Goal: Task Accomplishment & Management: Manage account settings

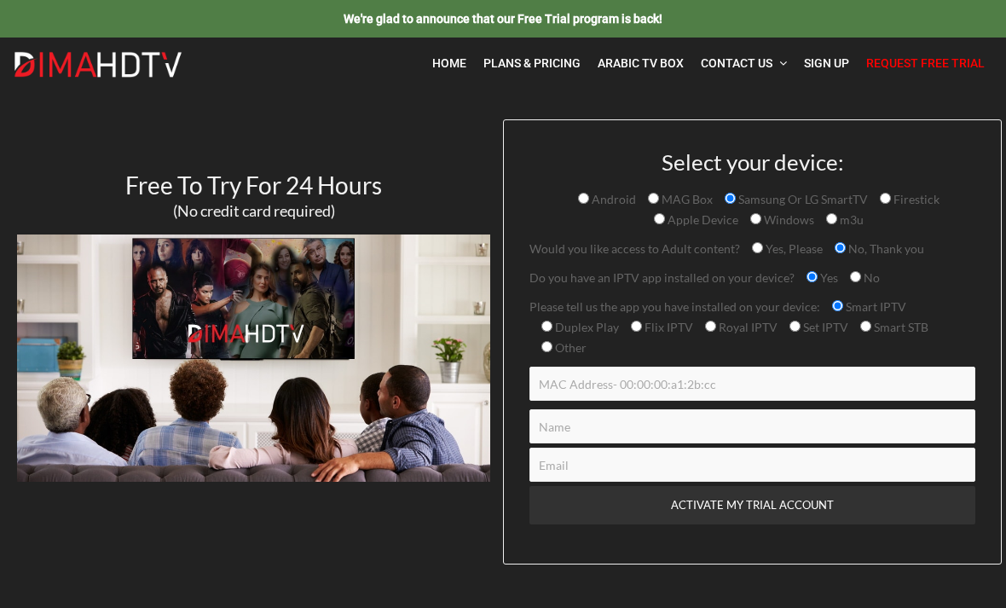
click at [452, 74] on link "Home" at bounding box center [449, 63] width 51 height 35
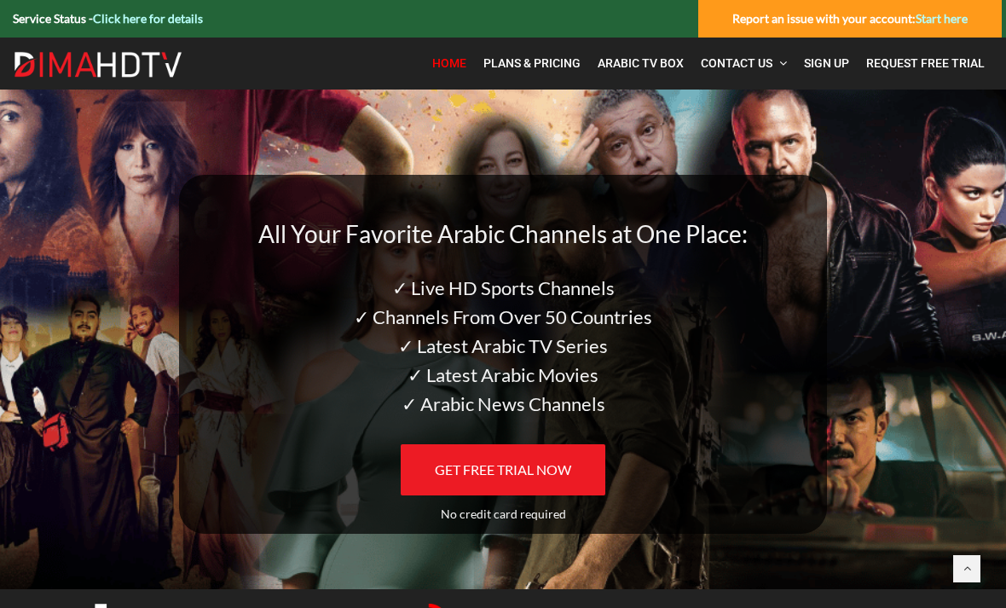
click at [818, 62] on span "Sign Up" at bounding box center [826, 63] width 45 height 14
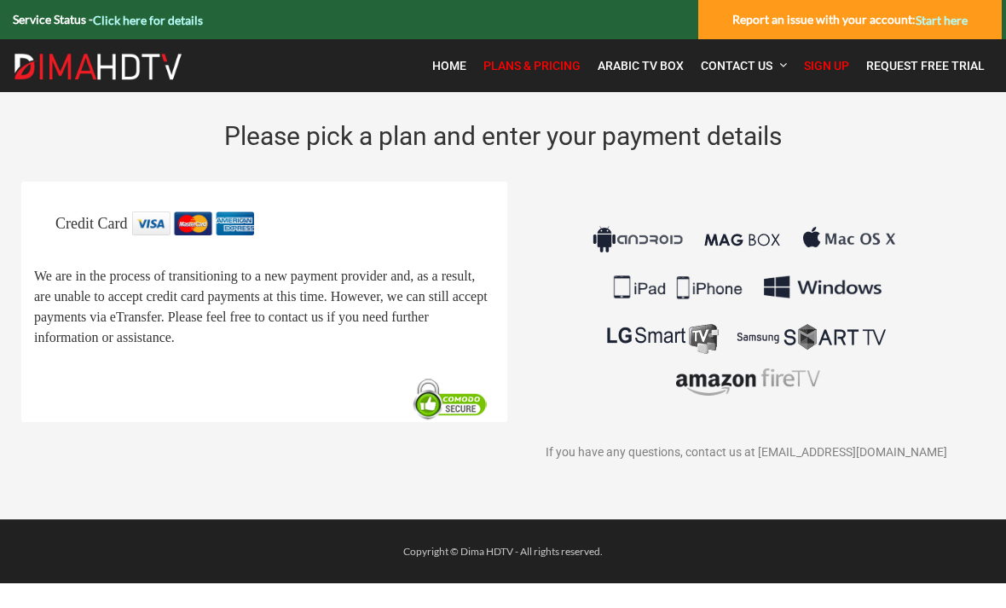
click at [84, 220] on span "Credit Card" at bounding box center [91, 223] width 72 height 17
click at [803, 66] on link "Sign Up" at bounding box center [827, 66] width 62 height 36
click at [0, 0] on img at bounding box center [0, 0] width 0 height 0
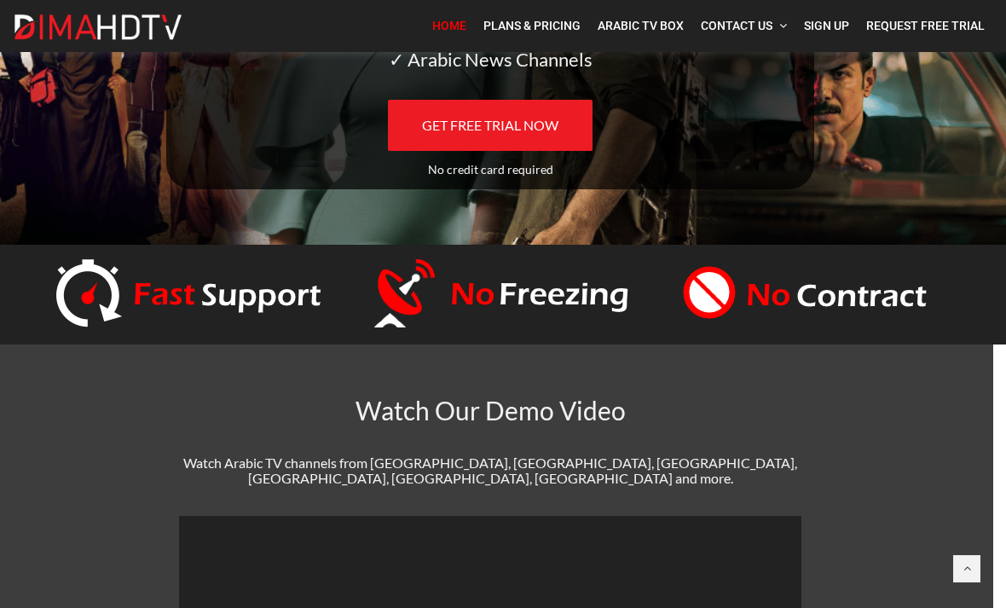
scroll to position [0, 13]
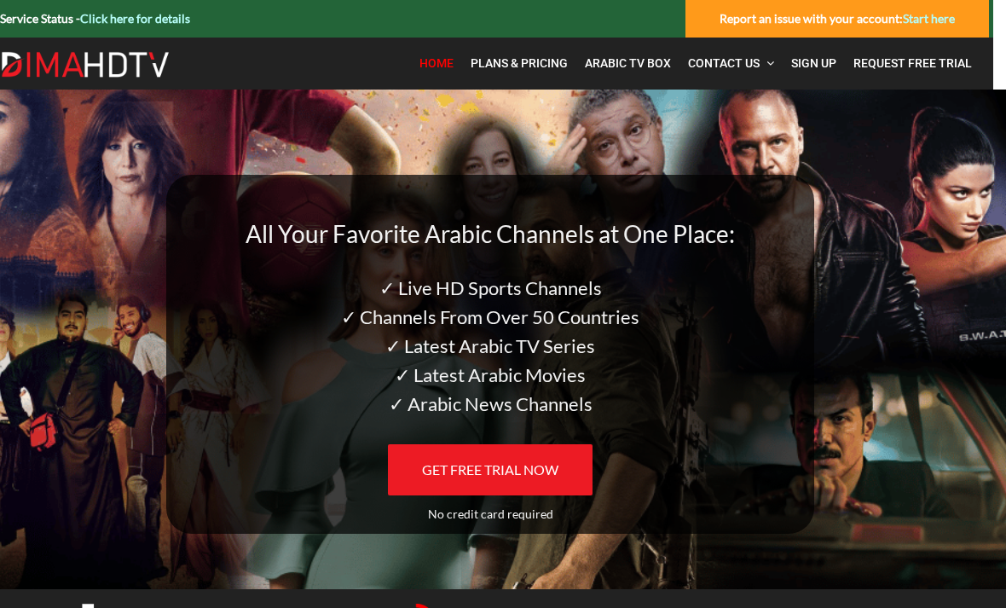
click at [913, 24] on link "Start here" at bounding box center [929, 18] width 52 height 14
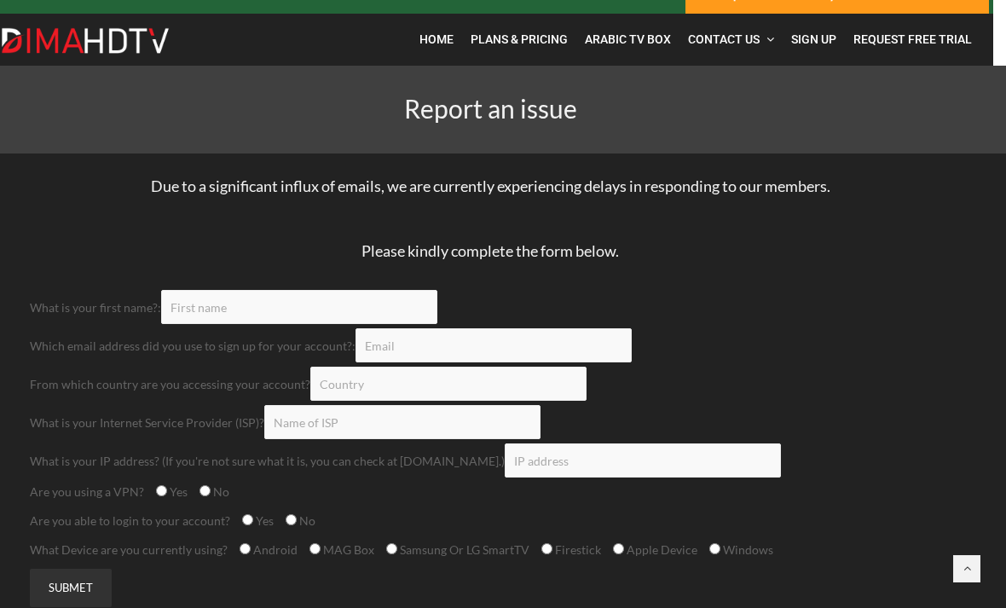
scroll to position [0, 13]
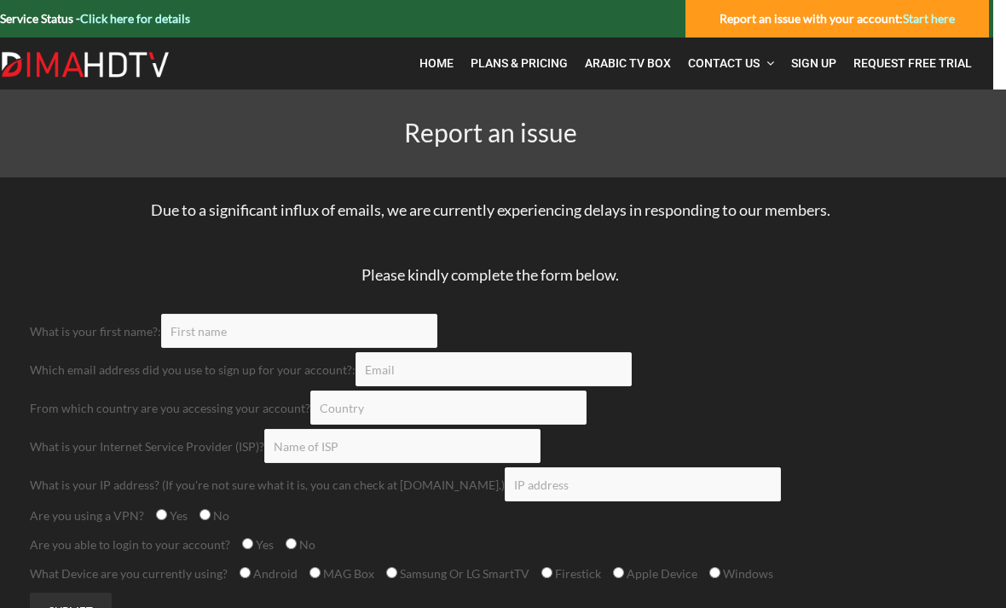
click at [891, 60] on span "Request Free Trial" at bounding box center [913, 63] width 119 height 14
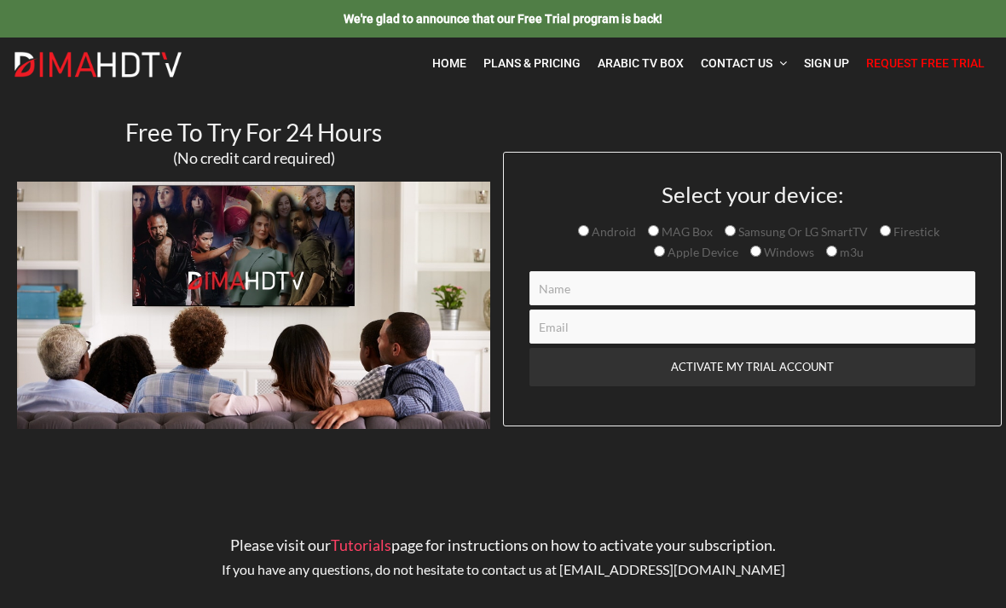
click at [0, 0] on img at bounding box center [0, 0] width 0 height 0
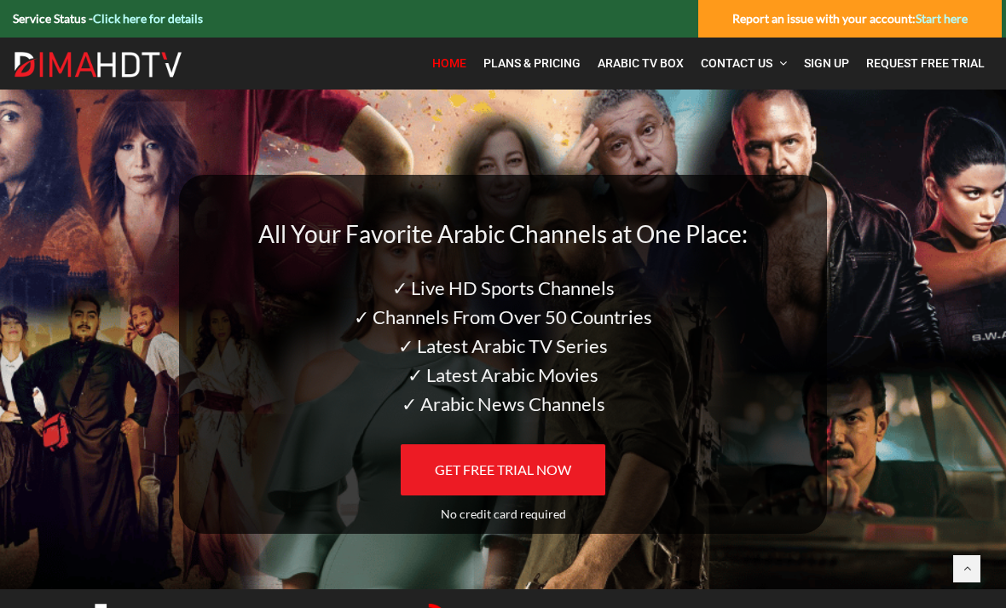
click at [130, 22] on link "Click here for details" at bounding box center [148, 18] width 110 height 14
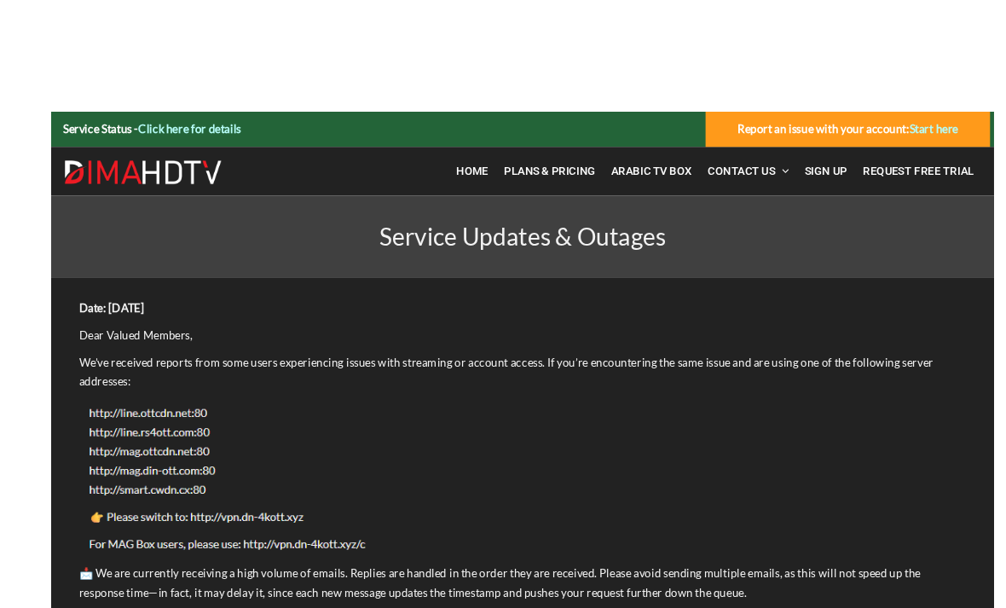
scroll to position [0, 13]
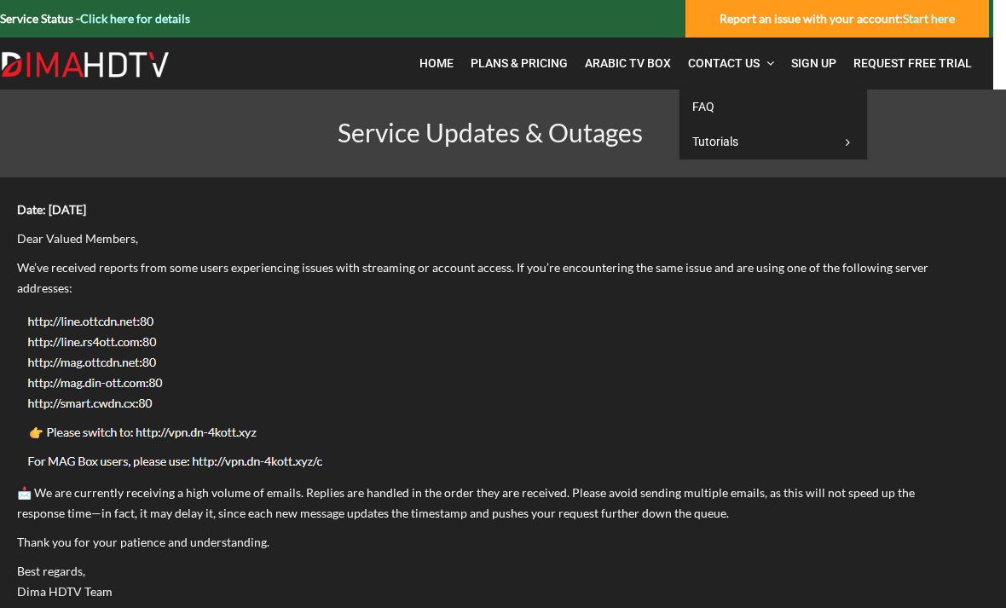
click at [698, 103] on span "FAQ" at bounding box center [704, 107] width 22 height 14
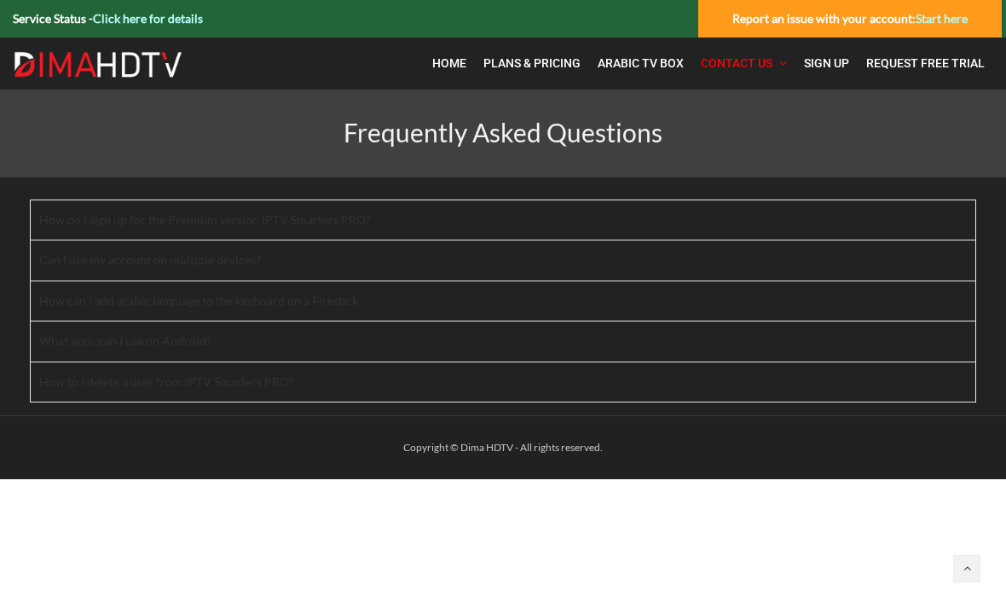
click at [899, 72] on link "Request Free Trial" at bounding box center [926, 63] width 136 height 35
click at [811, 20] on strong "Report an issue with your account: Start here" at bounding box center [850, 18] width 235 height 14
click at [937, 24] on link "Start here" at bounding box center [942, 18] width 52 height 14
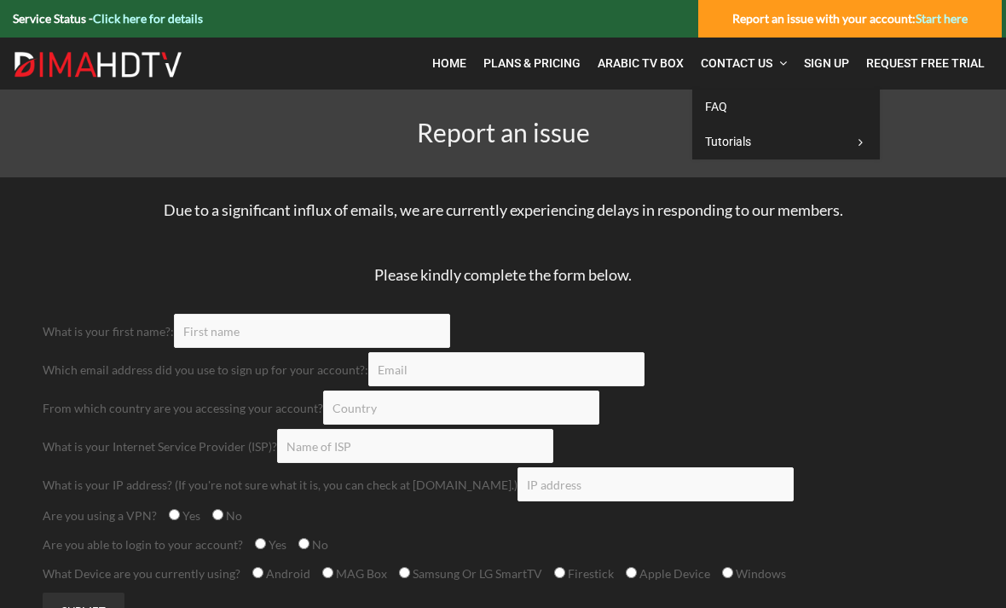
click at [722, 136] on span "Tutorials" at bounding box center [728, 142] width 46 height 14
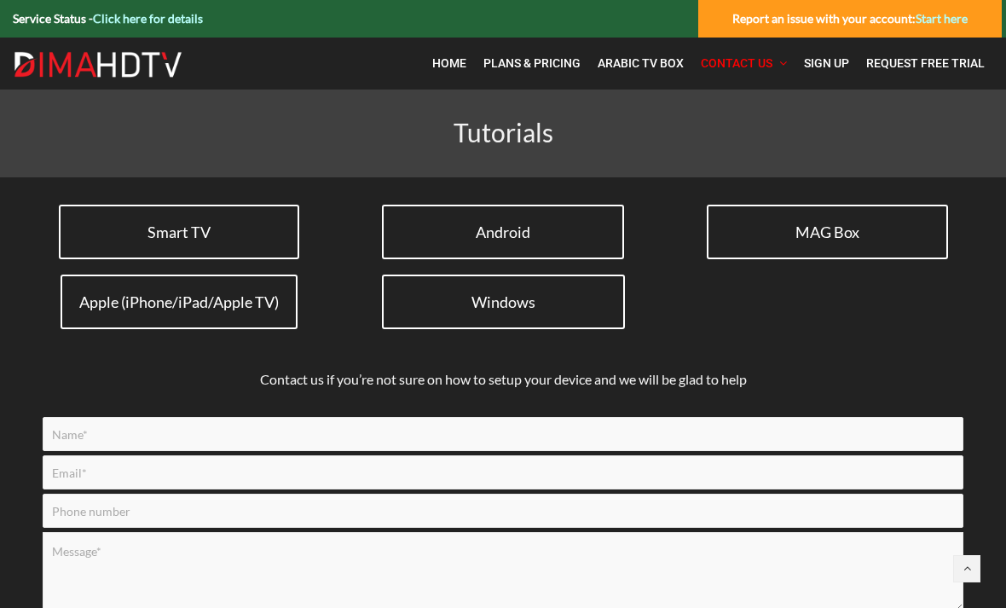
click at [136, 222] on link "Smart TV" at bounding box center [179, 232] width 240 height 55
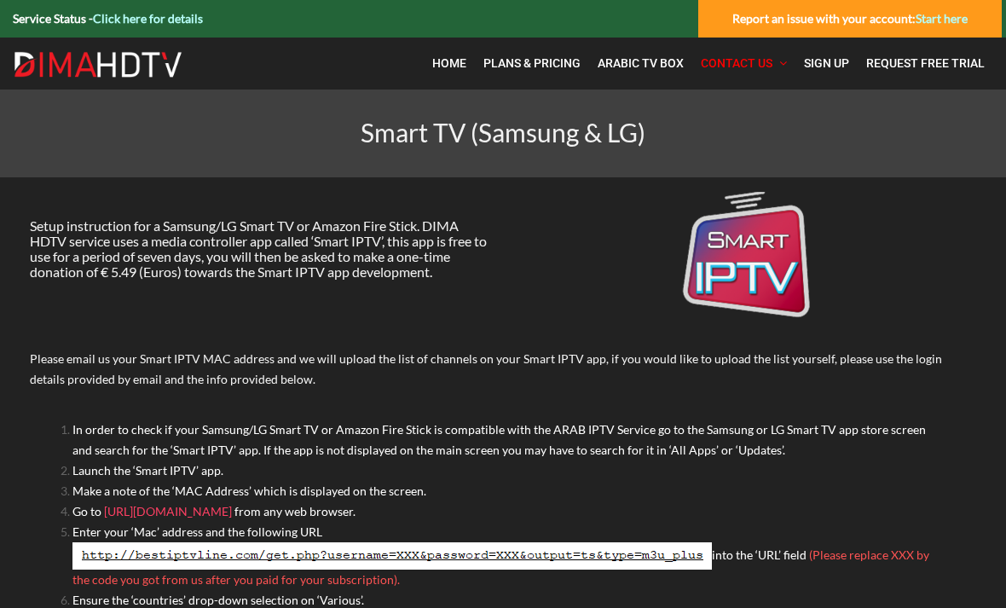
click at [0, 0] on img at bounding box center [0, 0] width 0 height 0
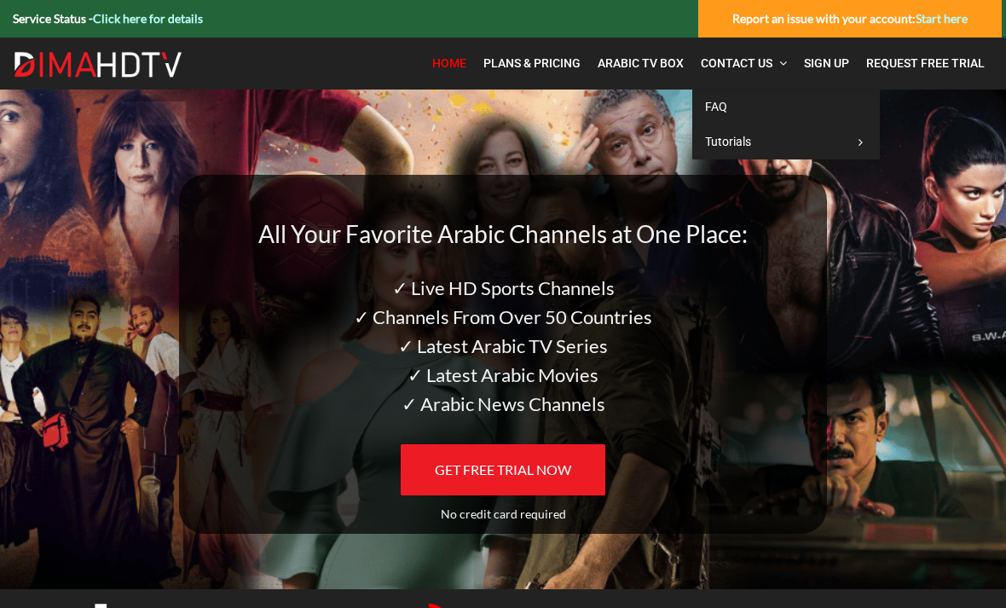
click at [617, 114] on div at bounding box center [503, 132] width 947 height 85
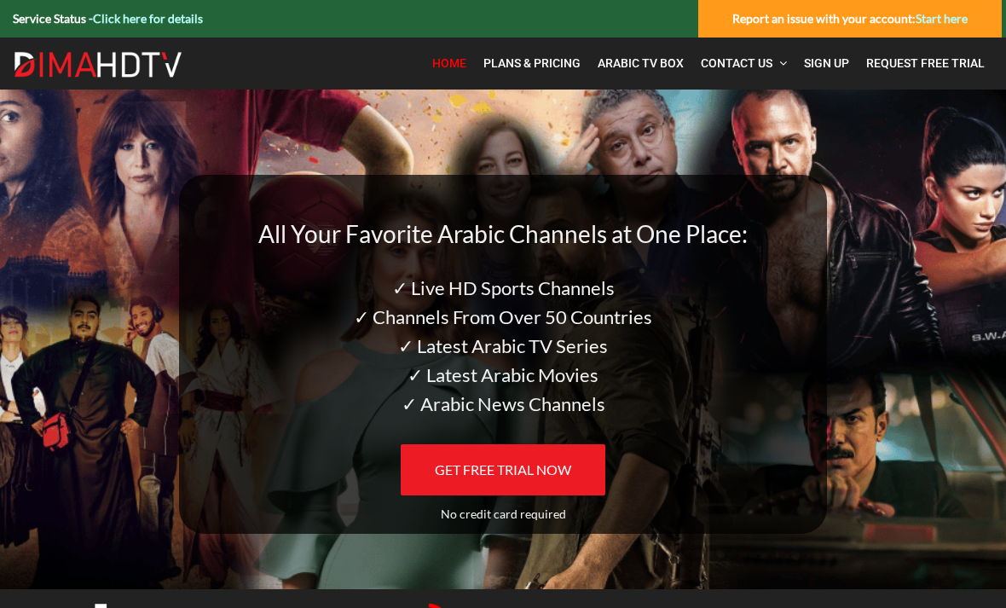
click at [620, 67] on span "Arabic TV Box" at bounding box center [641, 63] width 86 height 14
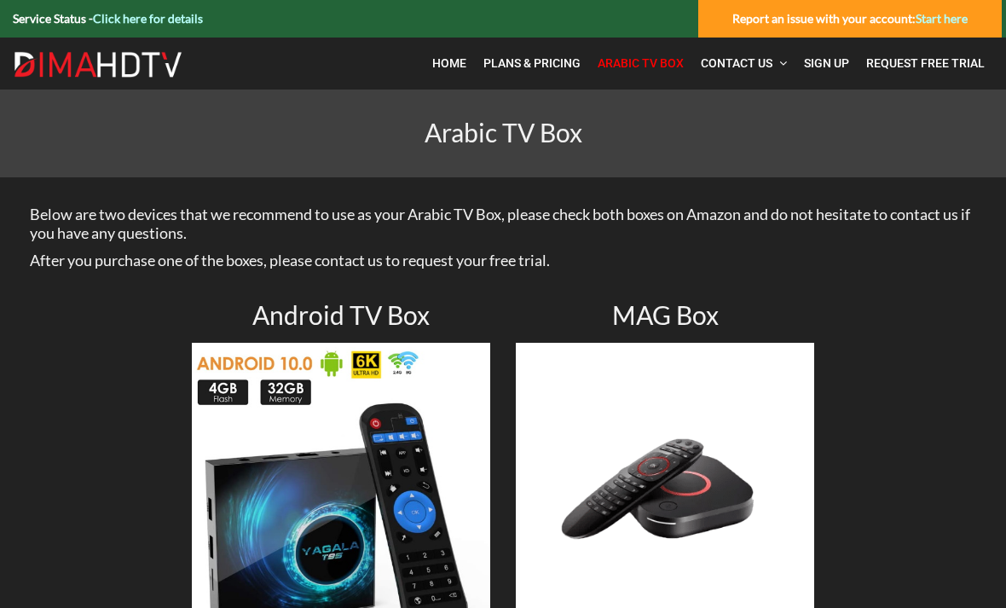
click at [830, 60] on span "Sign Up" at bounding box center [826, 63] width 45 height 14
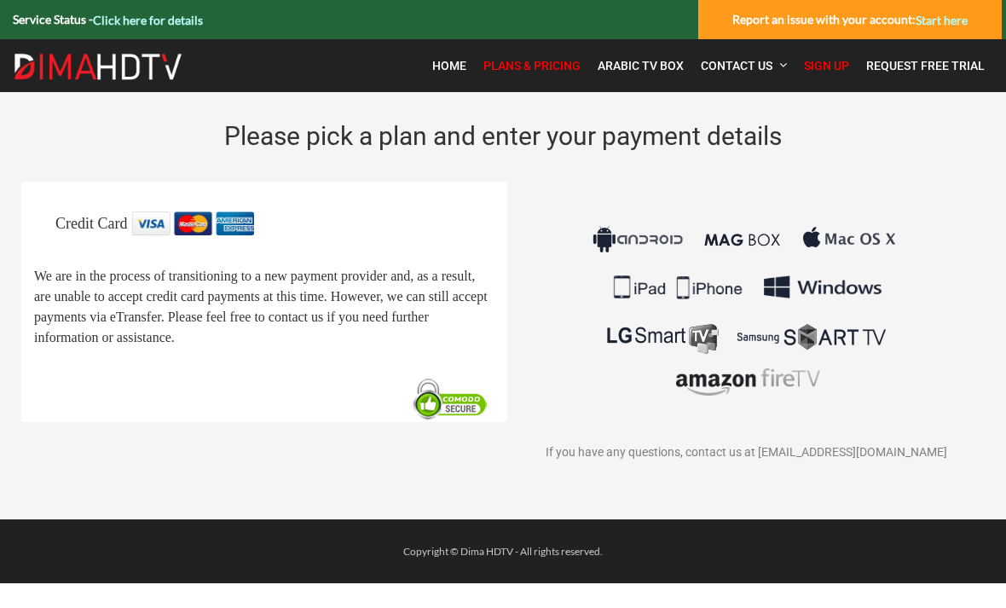
click at [127, 217] on span "Credit Card" at bounding box center [91, 223] width 72 height 17
click at [109, 229] on span "Credit Card" at bounding box center [91, 223] width 72 height 17
click at [708, 315] on img at bounding box center [746, 312] width 317 height 200
click at [0, 0] on img at bounding box center [0, 0] width 0 height 0
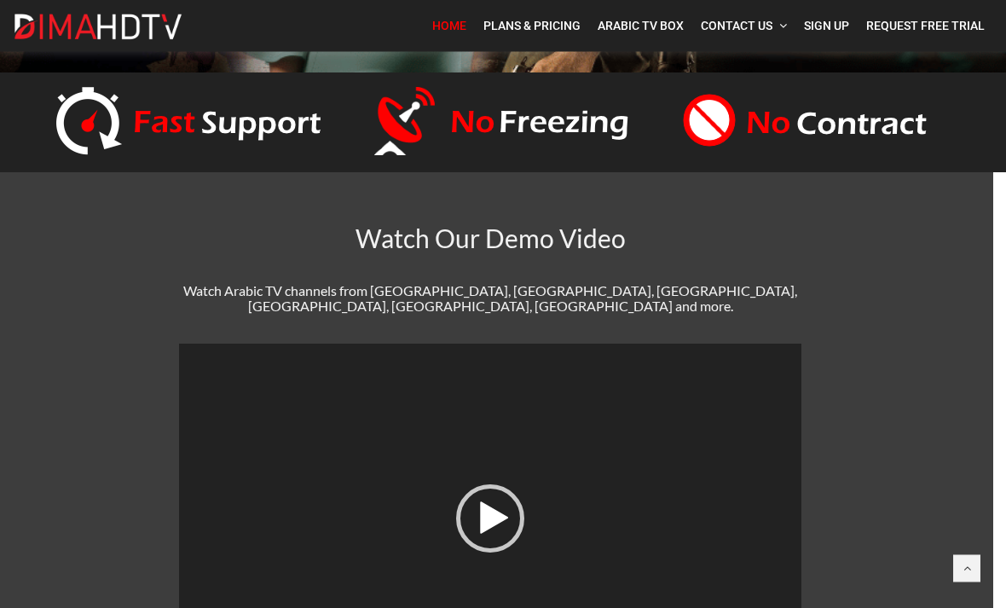
scroll to position [512, 13]
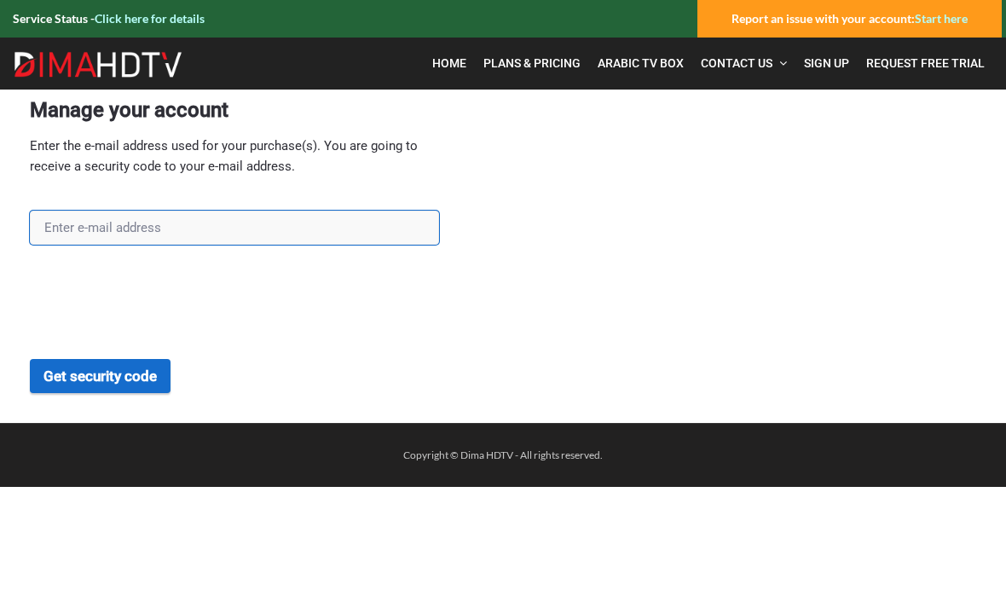
click at [132, 223] on input "text" at bounding box center [234, 228] width 409 height 34
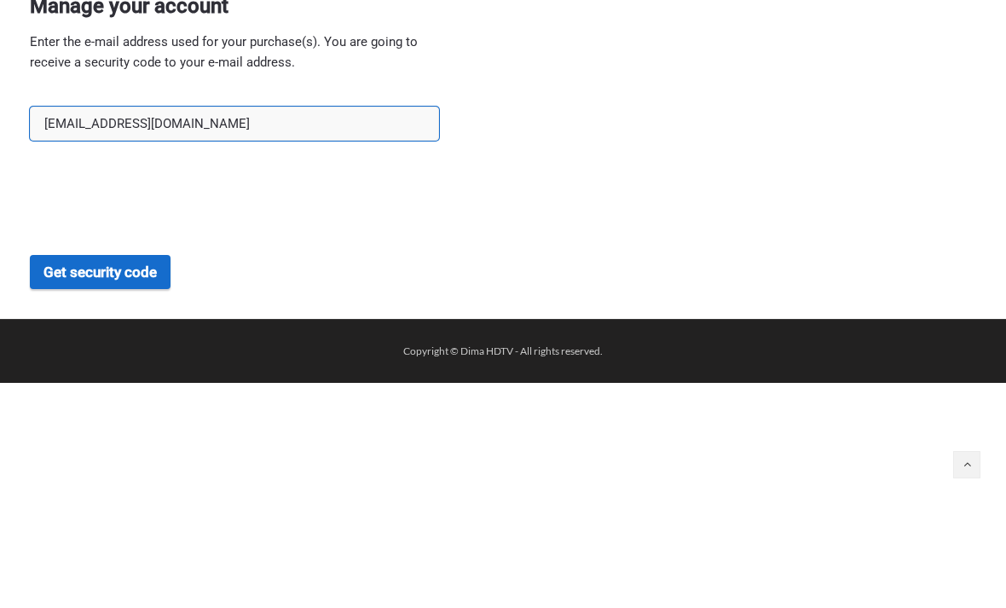
type input "bkatiny@yahoo.com"
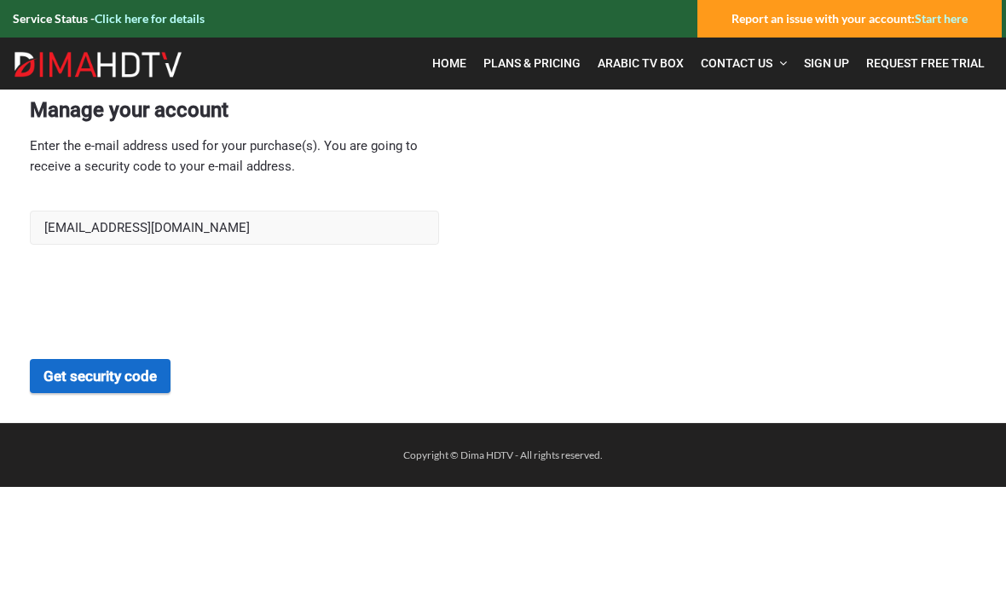
click at [110, 380] on button "Get security code" at bounding box center [100, 376] width 141 height 34
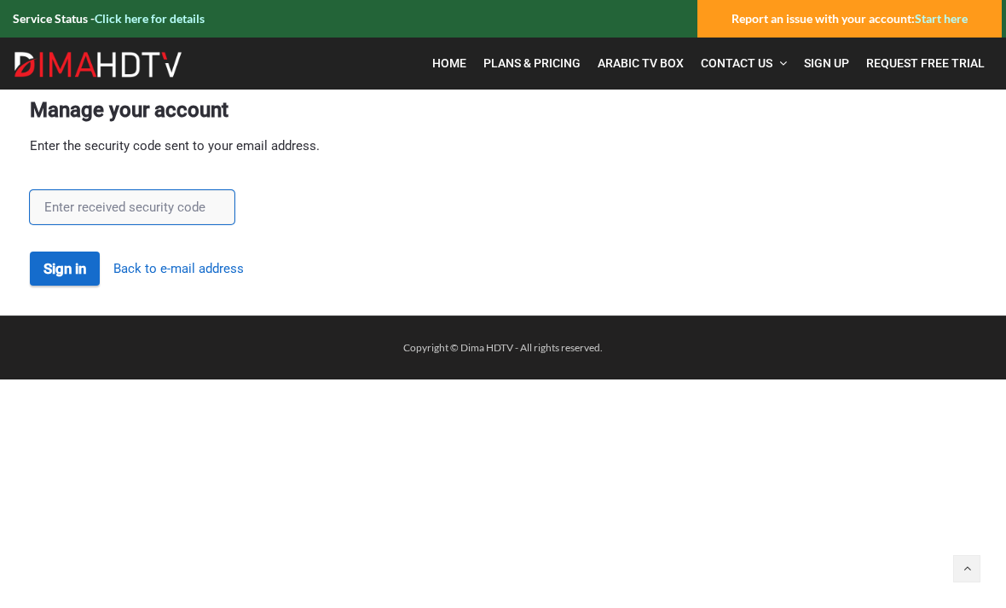
click at [106, 213] on input "text" at bounding box center [132, 207] width 205 height 34
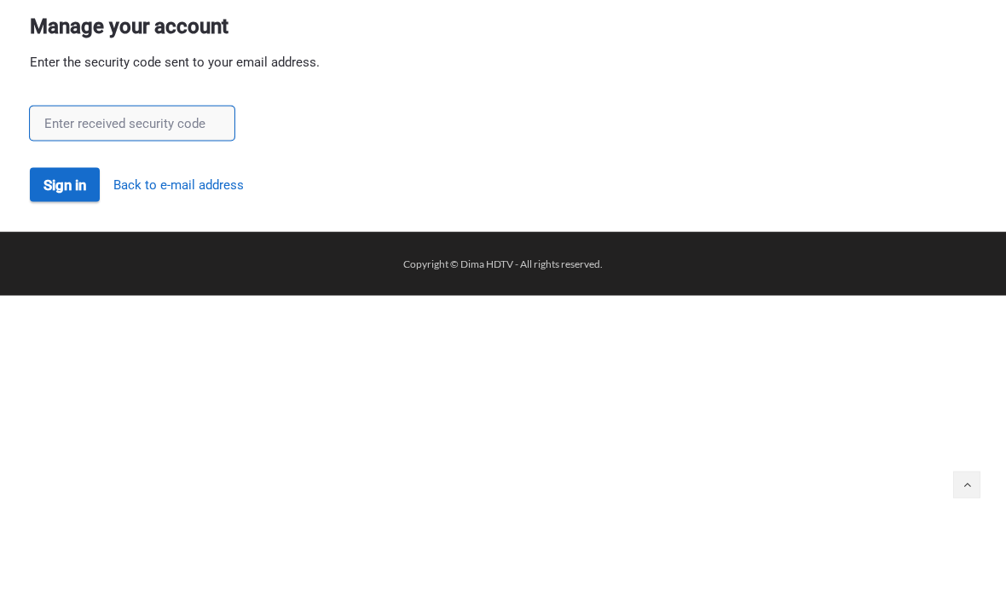
click at [84, 190] on input "text" at bounding box center [132, 207] width 205 height 34
paste input "jCC9XIdP"
type input "jCC9XIdP"
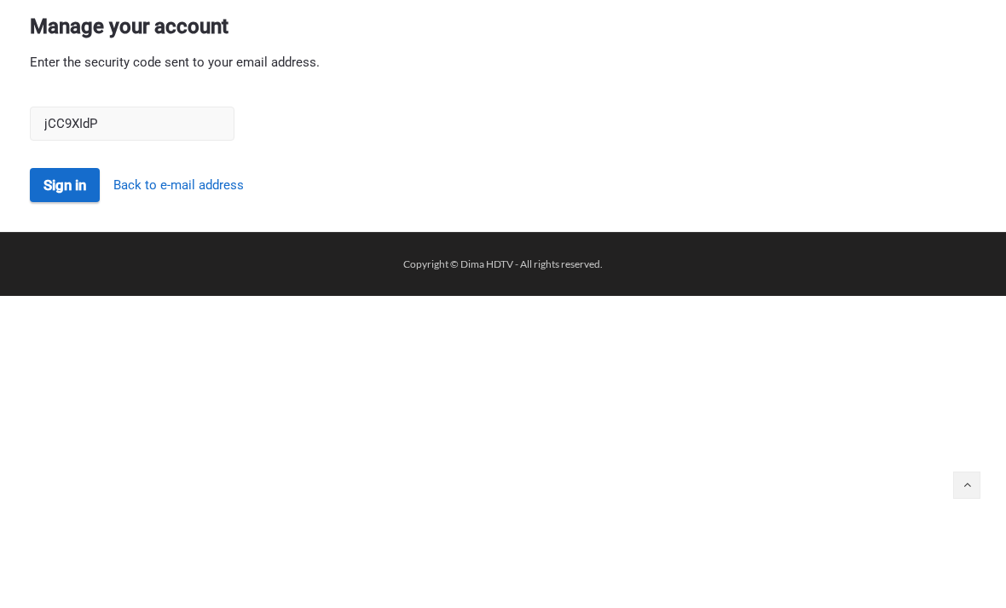
click at [65, 252] on button "Sign in" at bounding box center [65, 269] width 70 height 34
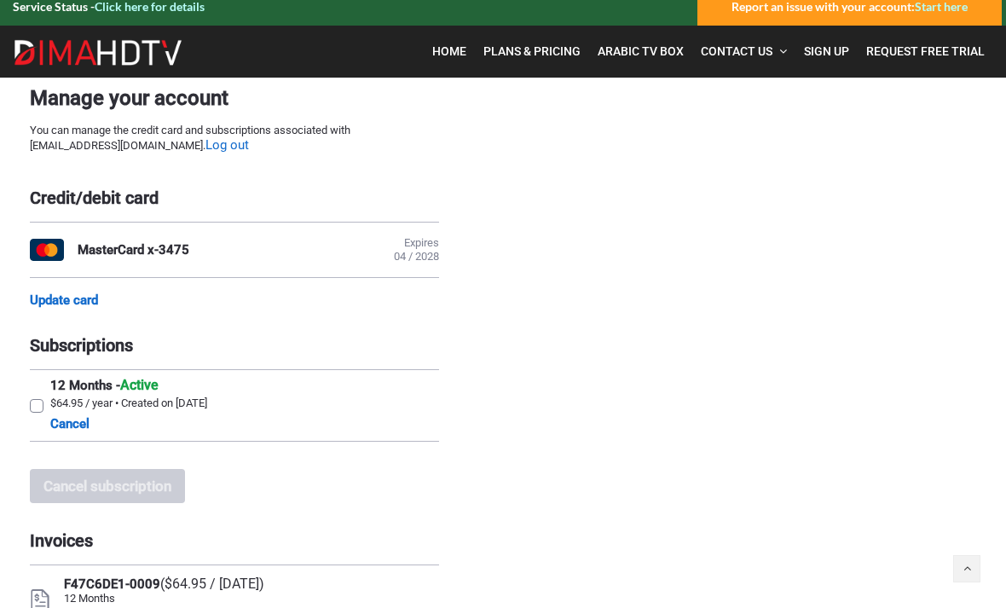
scroll to position [13, 0]
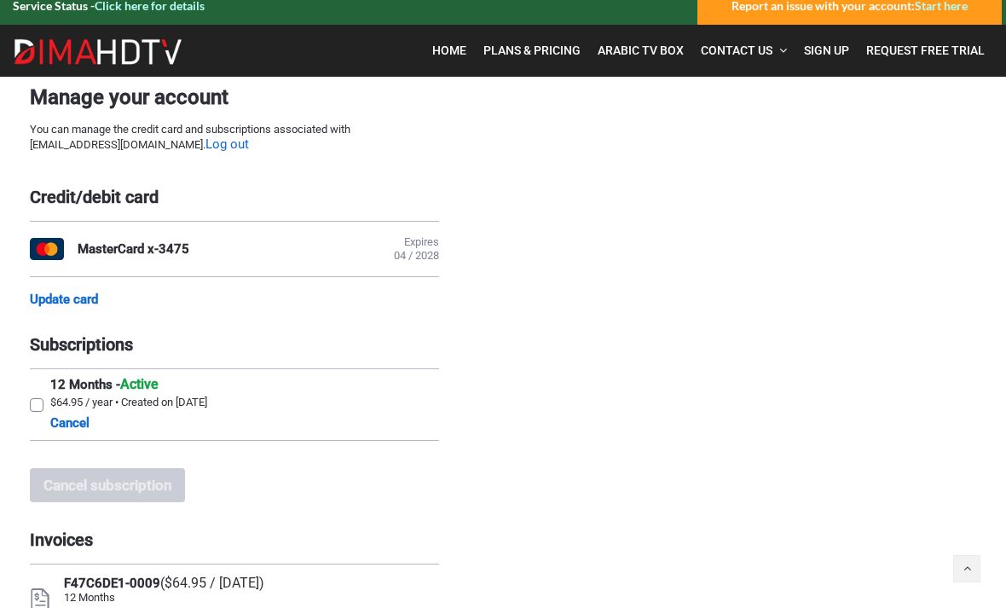
click at [119, 247] on div "MasterCard x-3475" at bounding box center [134, 248] width 112 height 15
click at [78, 307] on link "Update card" at bounding box center [64, 299] width 68 height 15
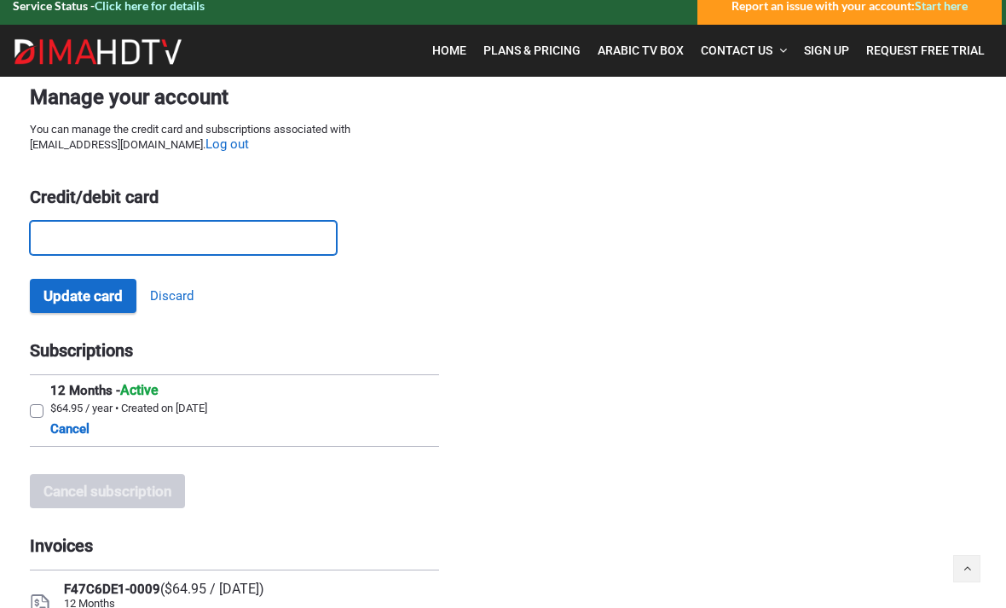
click at [190, 290] on link "Discard" at bounding box center [171, 296] width 43 height 16
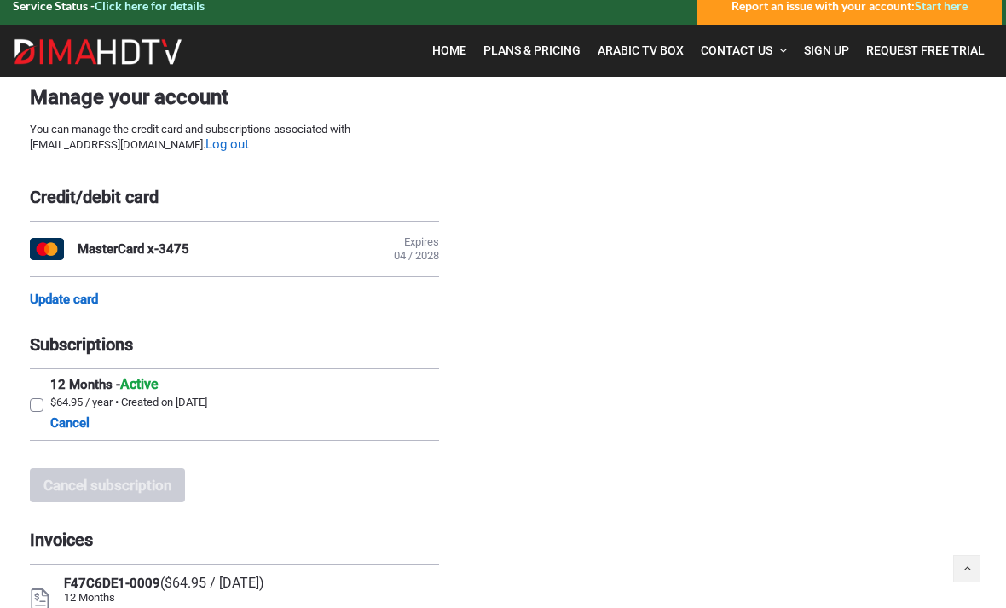
click at [160, 237] on div "MasterCard x-3475 Expires 04 / 2028" at bounding box center [234, 249] width 409 height 56
click at [91, 303] on link "Update card" at bounding box center [64, 299] width 68 height 15
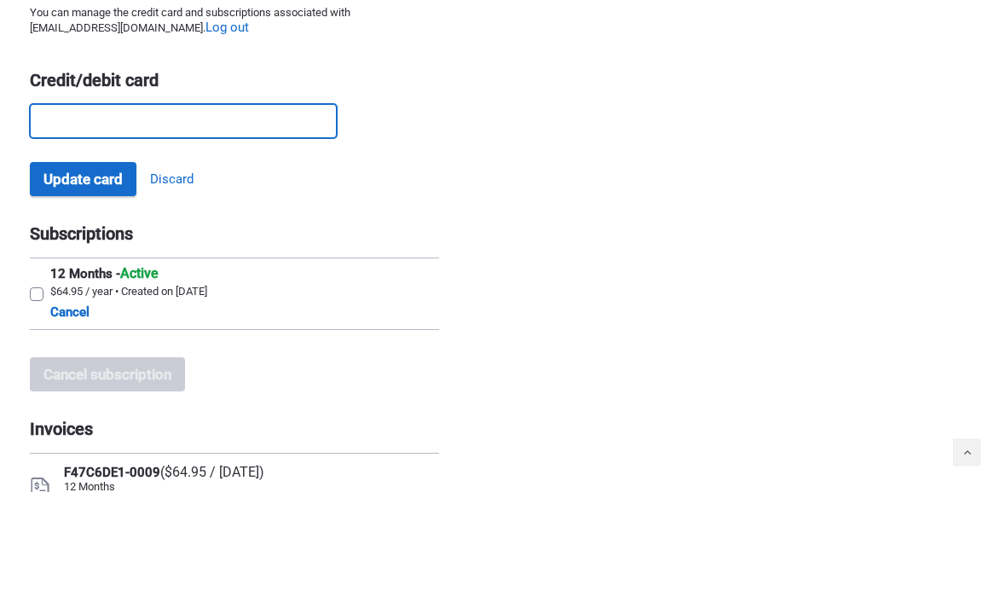
click at [78, 279] on button "Update card" at bounding box center [83, 296] width 107 height 34
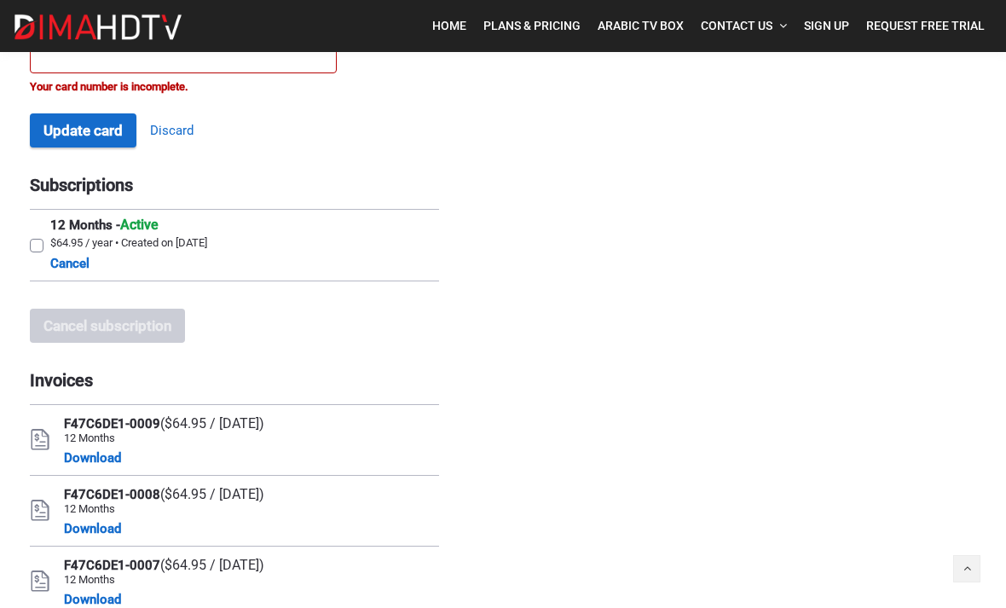
scroll to position [0, 0]
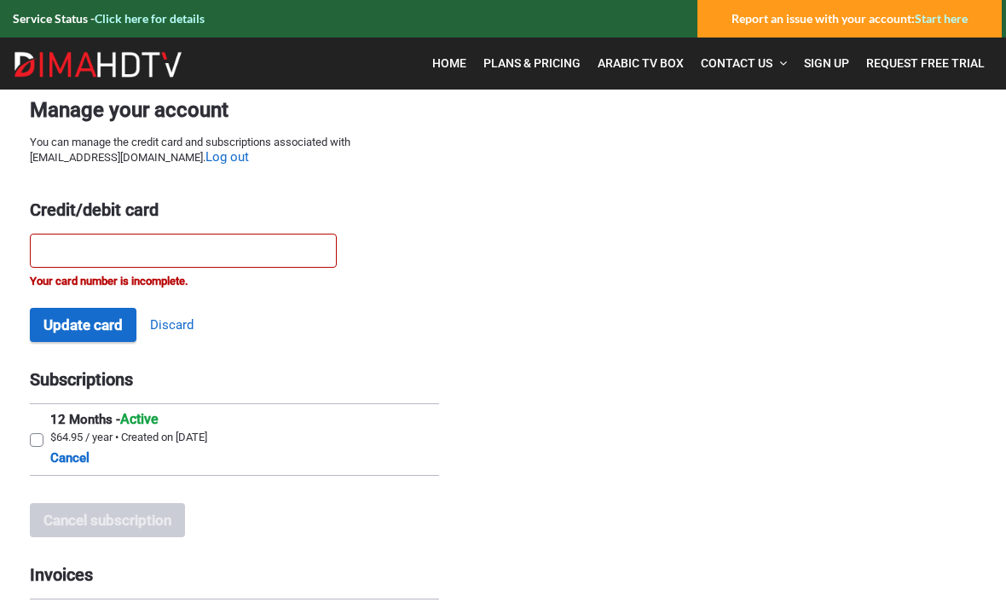
click at [82, 333] on button "Update card" at bounding box center [83, 325] width 107 height 34
click at [102, 333] on button "Update card" at bounding box center [83, 325] width 107 height 34
click at [97, 327] on button "Update card" at bounding box center [83, 325] width 107 height 34
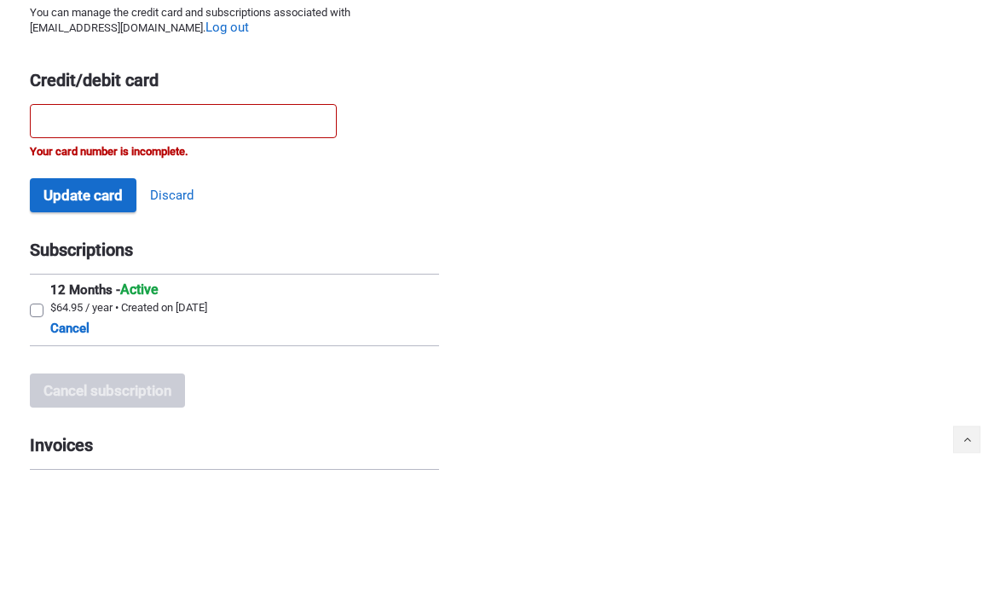
click at [84, 308] on button "Update card" at bounding box center [83, 325] width 107 height 34
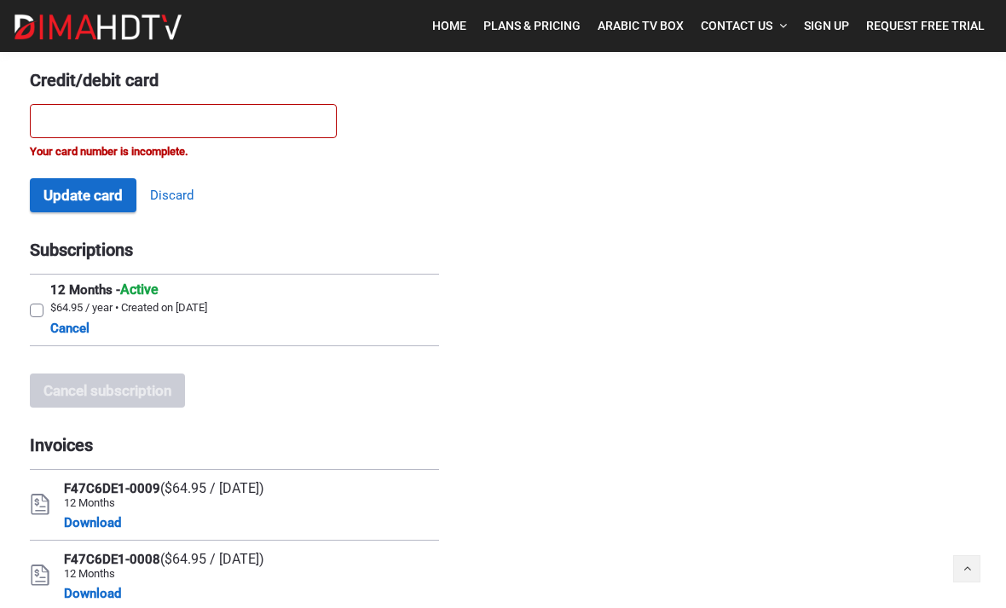
scroll to position [129, 0]
click at [825, 188] on div "Manage your account You can manage the credit card and subscriptions associated…" at bounding box center [503, 553] width 947 height 1168
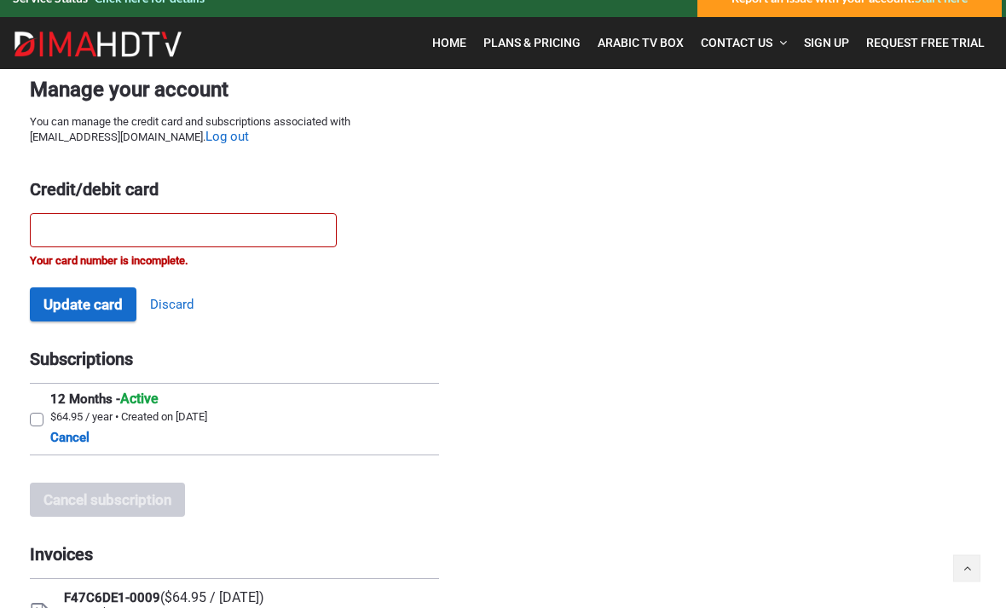
scroll to position [20, 1]
click at [174, 314] on link "Discard" at bounding box center [170, 306] width 43 height 16
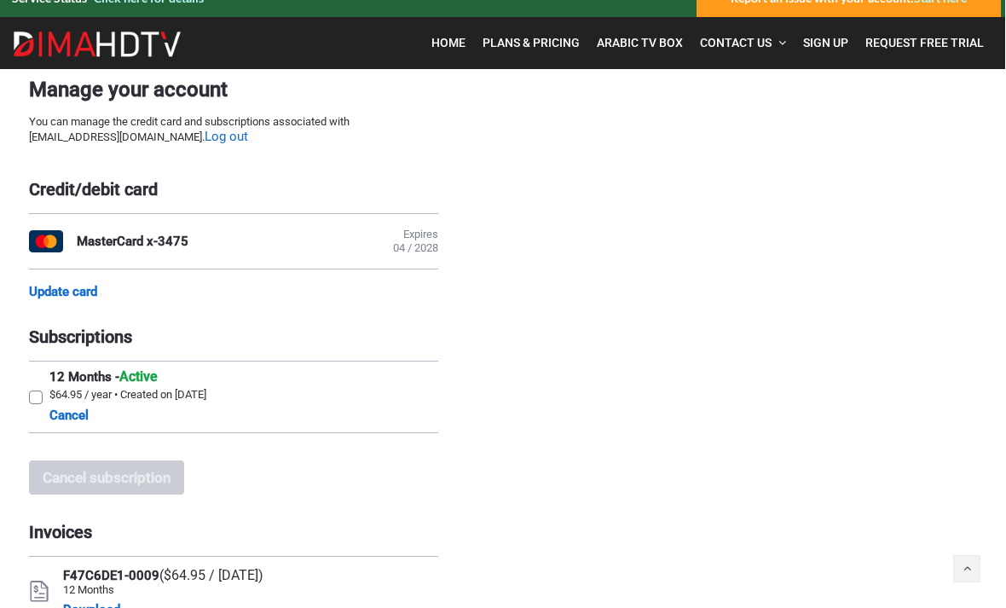
click at [75, 299] on link "Update card" at bounding box center [63, 291] width 68 height 15
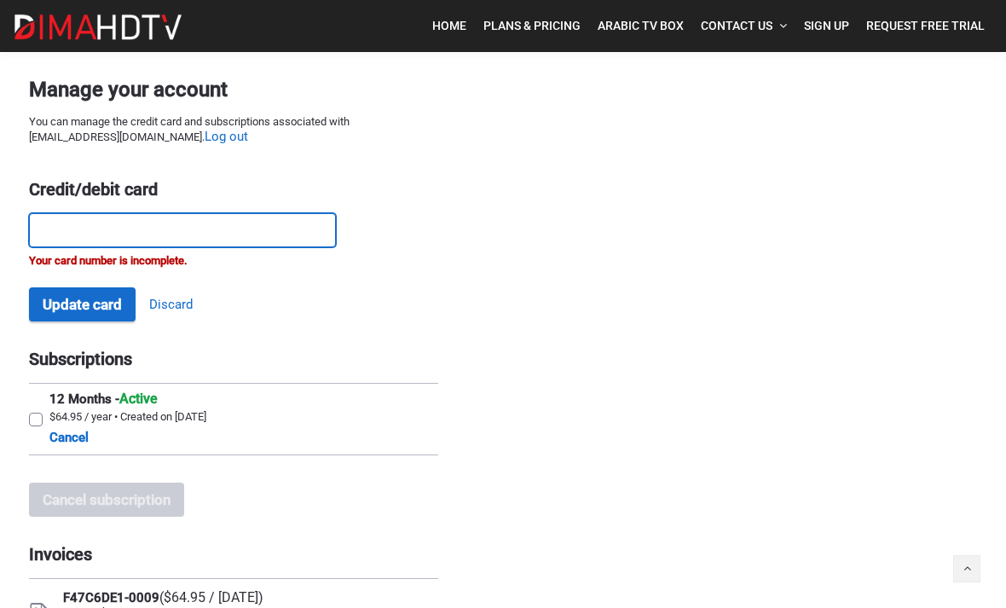
scroll to position [20, 0]
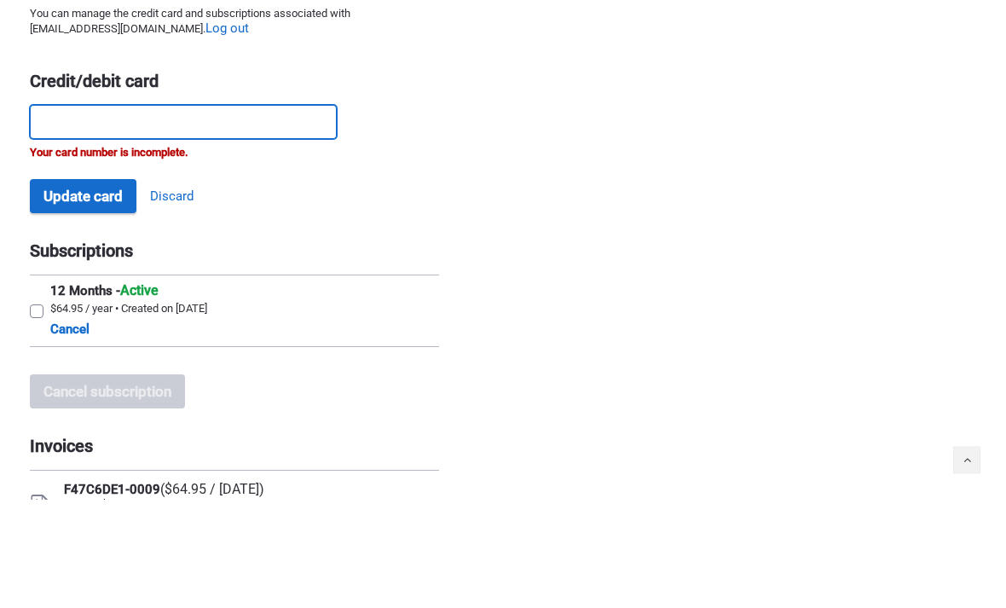
click at [81, 288] on button "Update card" at bounding box center [83, 305] width 107 height 34
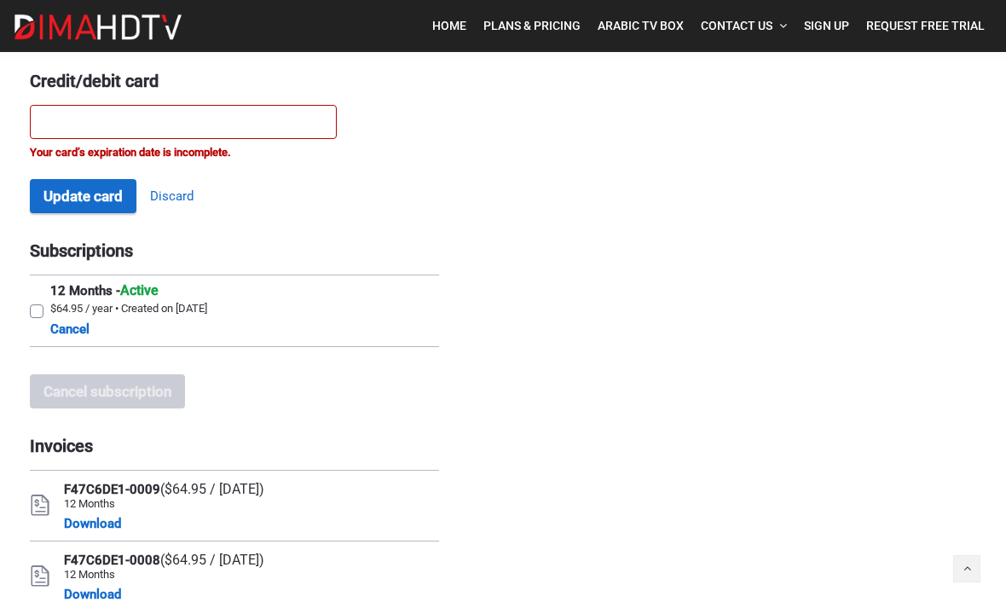
click at [375, 300] on label "12 Months - Active $64.95 / year • Created on [DATE] Cancel" at bounding box center [234, 310] width 409 height 71
click at [41, 287] on input "12 Months - Active $64.95 / year • Created on [DATE] Cancel" at bounding box center [35, 280] width 11 height 11
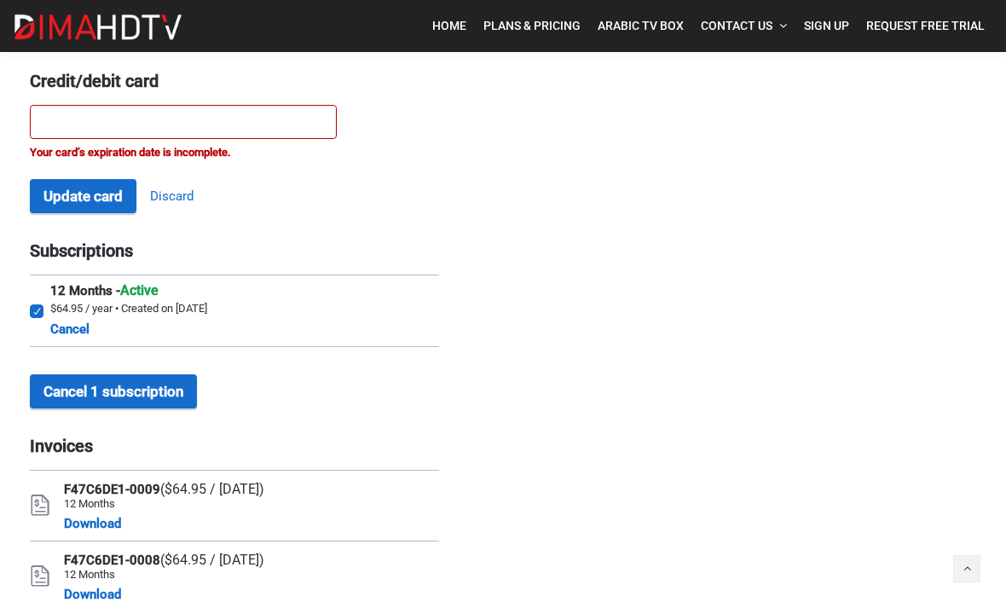
click at [396, 346] on label "12 Months - Active $64.95 / year • Created on [DATE] Cancel" at bounding box center [234, 310] width 409 height 71
click at [41, 287] on input "12 Months - Active $64.95 / year • Created on [DATE] Cancel" at bounding box center [35, 280] width 11 height 11
checkbox input "false"
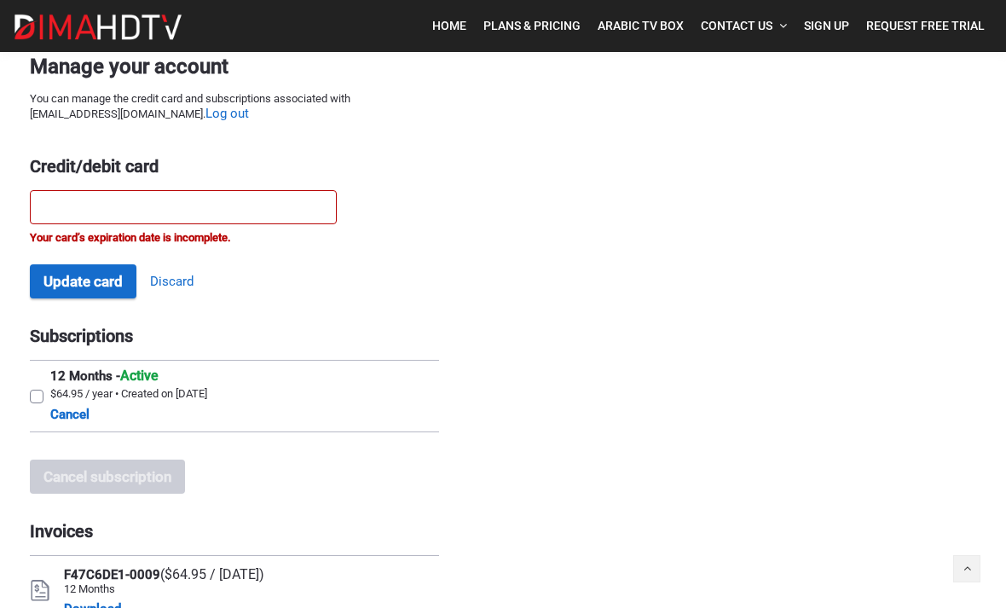
scroll to position [0, 0]
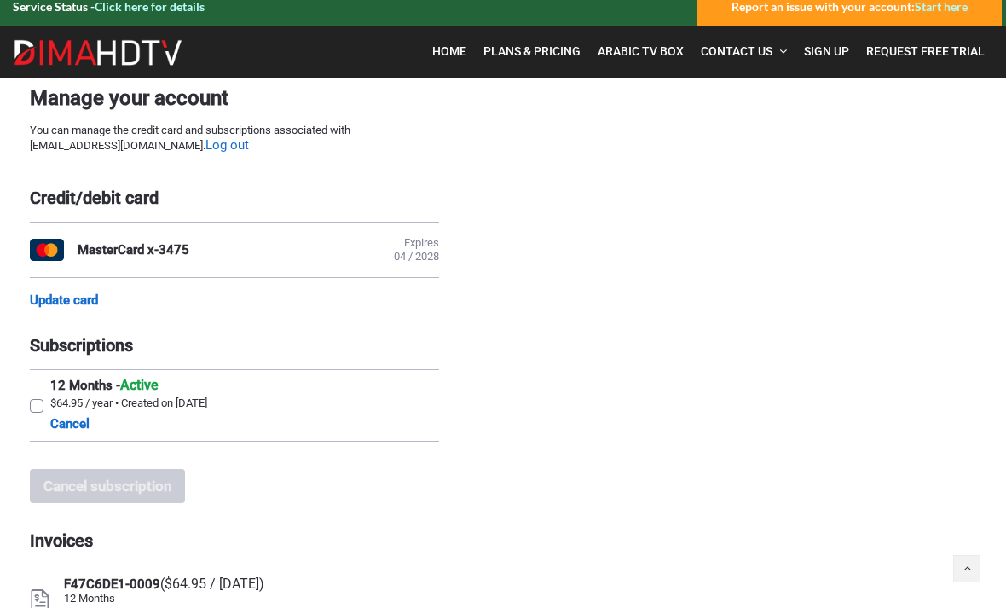
scroll to position [13, 0]
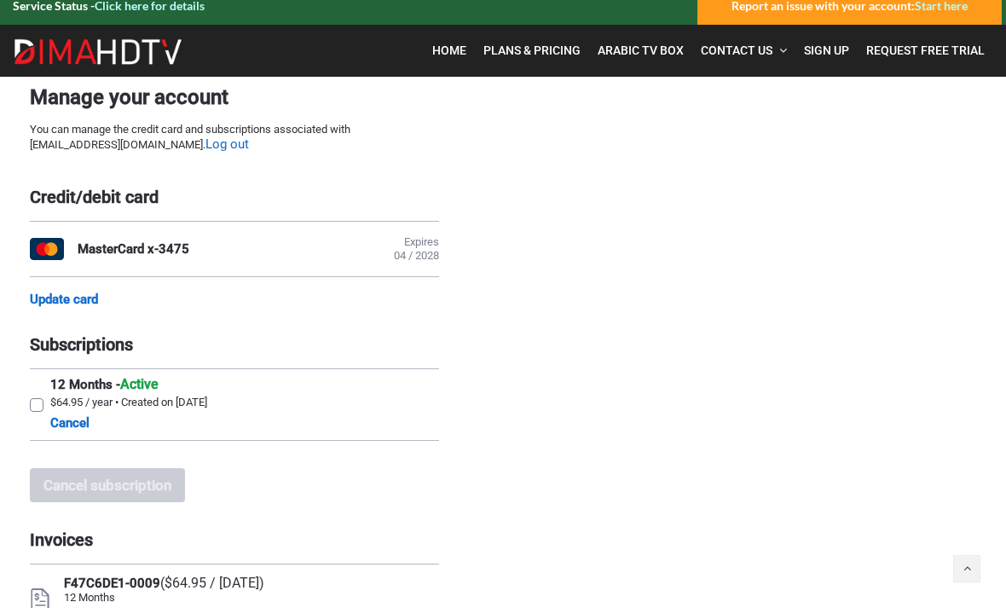
click at [183, 246] on div "MasterCard x-3475" at bounding box center [134, 248] width 112 height 15
click at [75, 302] on link "Update card" at bounding box center [64, 299] width 68 height 15
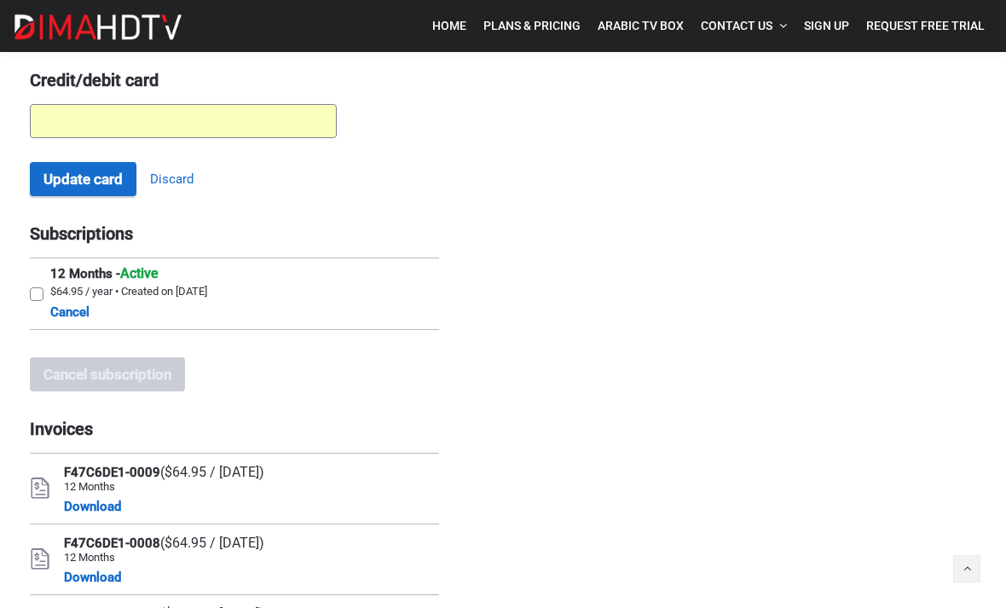
click at [74, 184] on button "Update card" at bounding box center [83, 179] width 107 height 34
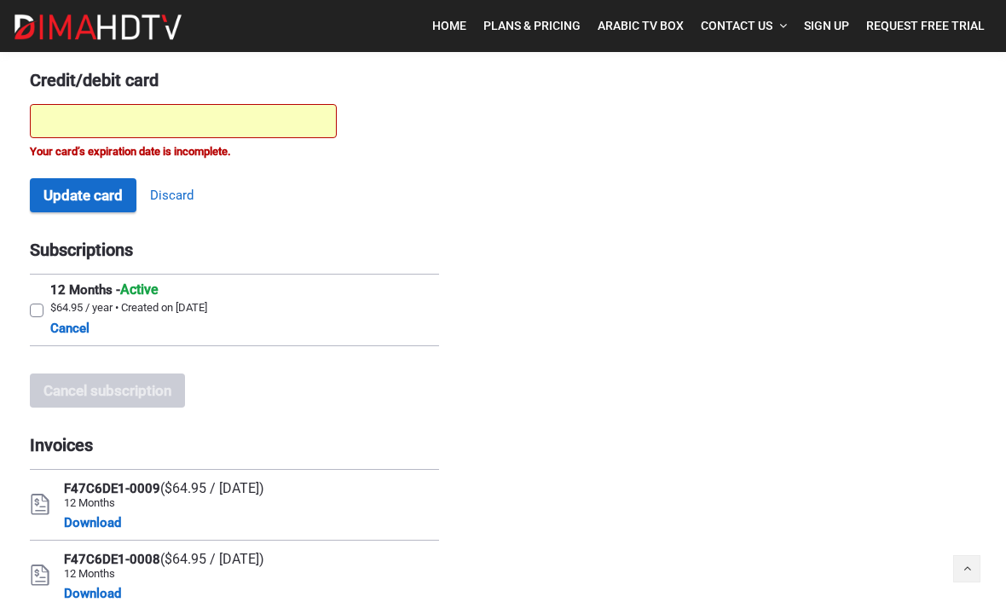
click at [239, 115] on div at bounding box center [183, 121] width 307 height 34
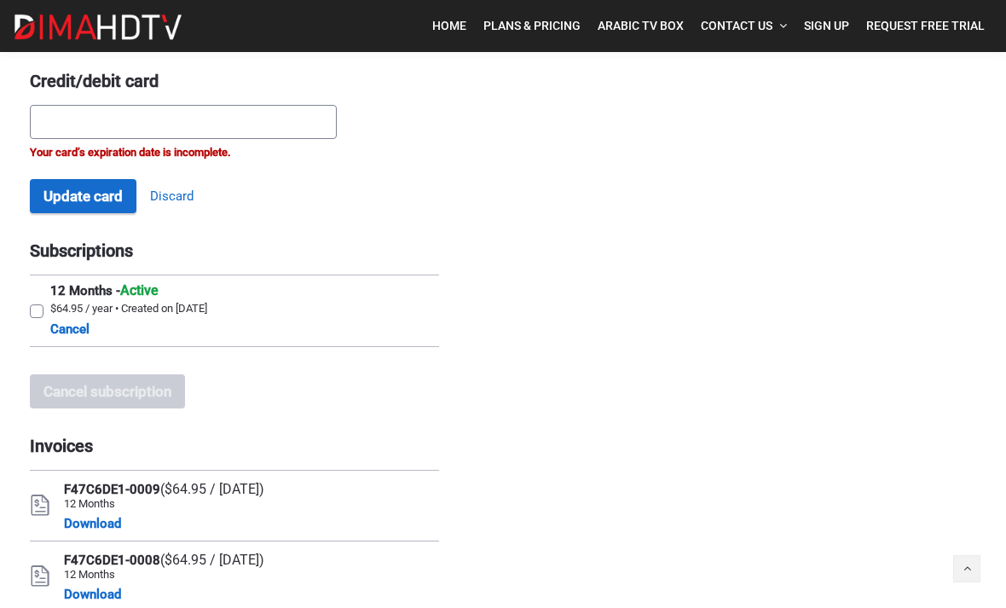
click at [85, 191] on button "Update card" at bounding box center [83, 196] width 107 height 34
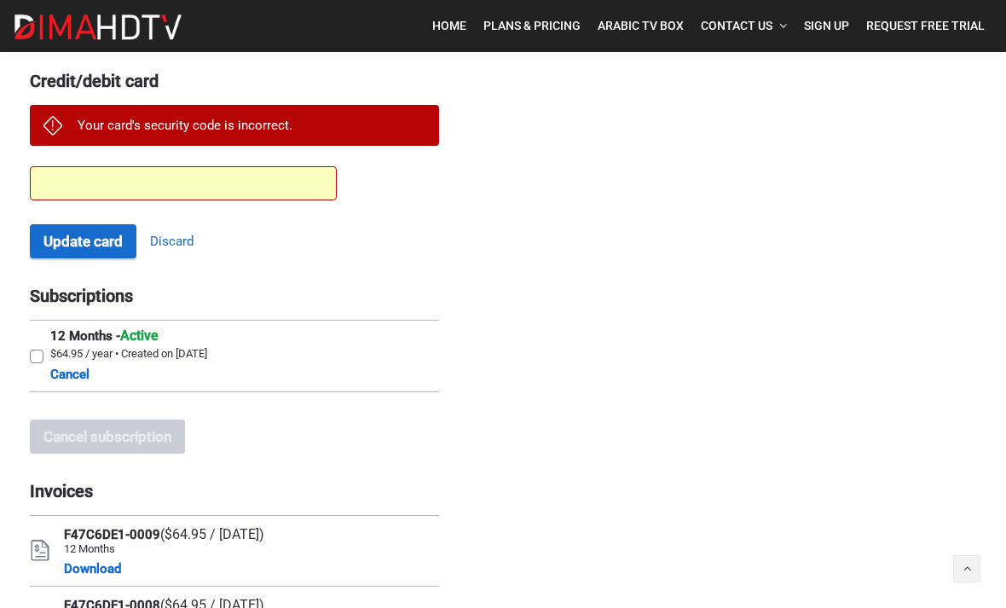
scroll to position [130, 0]
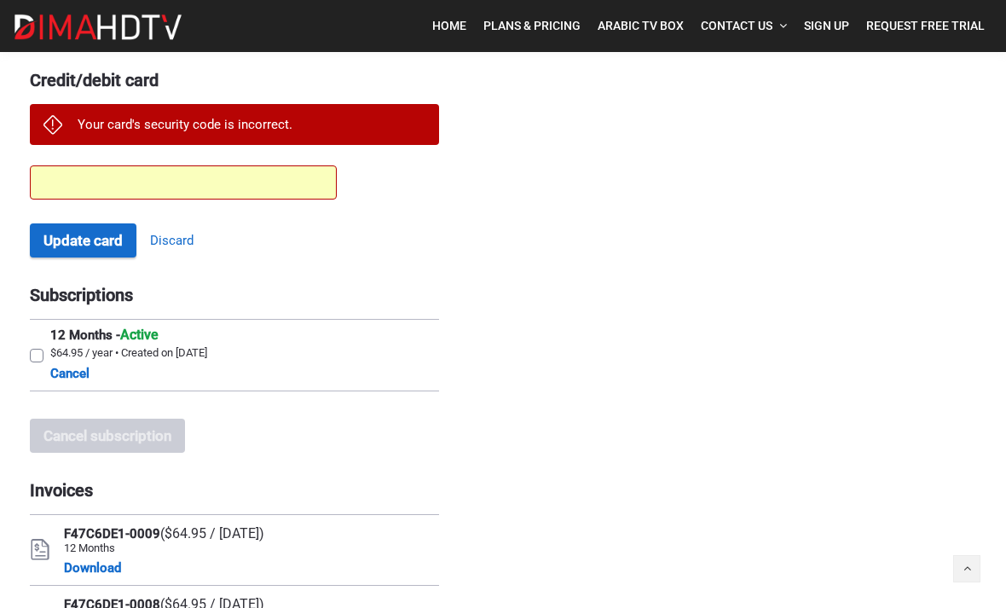
click at [82, 244] on button "Update card" at bounding box center [83, 240] width 107 height 34
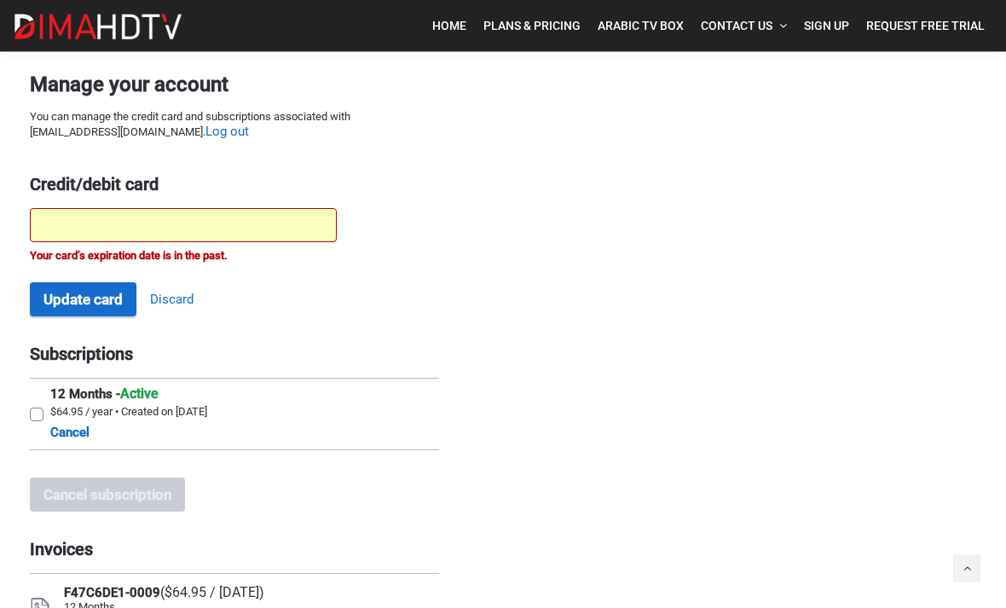
scroll to position [0, 0]
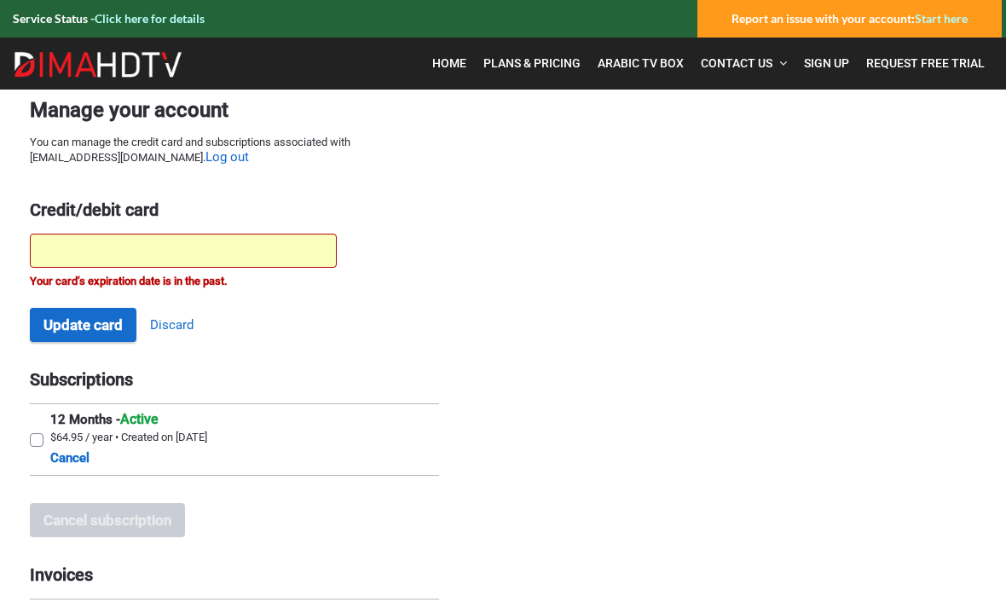
click at [322, 326] on div "Update card Discard" at bounding box center [234, 325] width 409 height 34
click at [346, 322] on div "Update card Discard" at bounding box center [234, 325] width 409 height 34
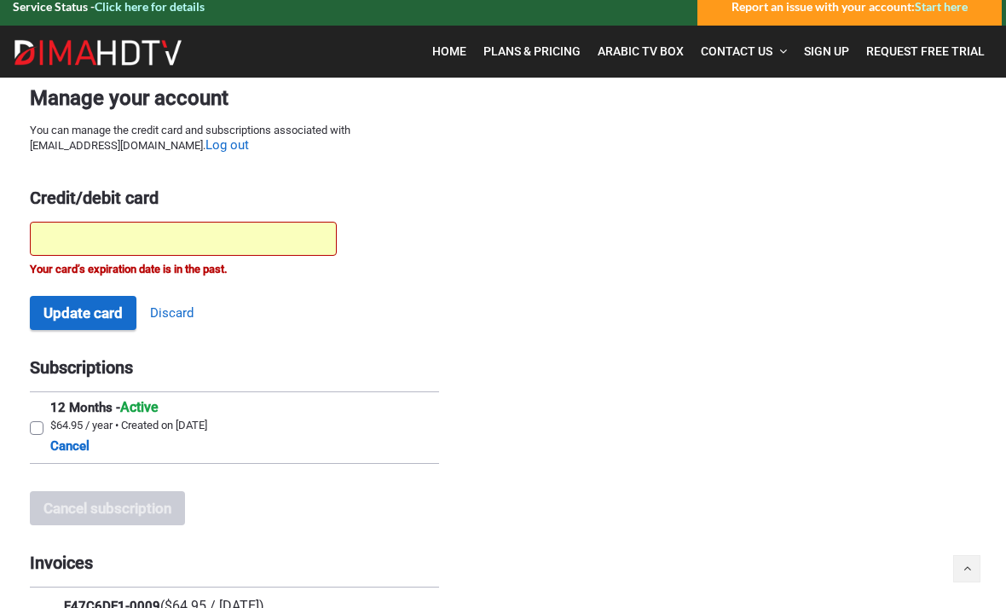
scroll to position [11, 0]
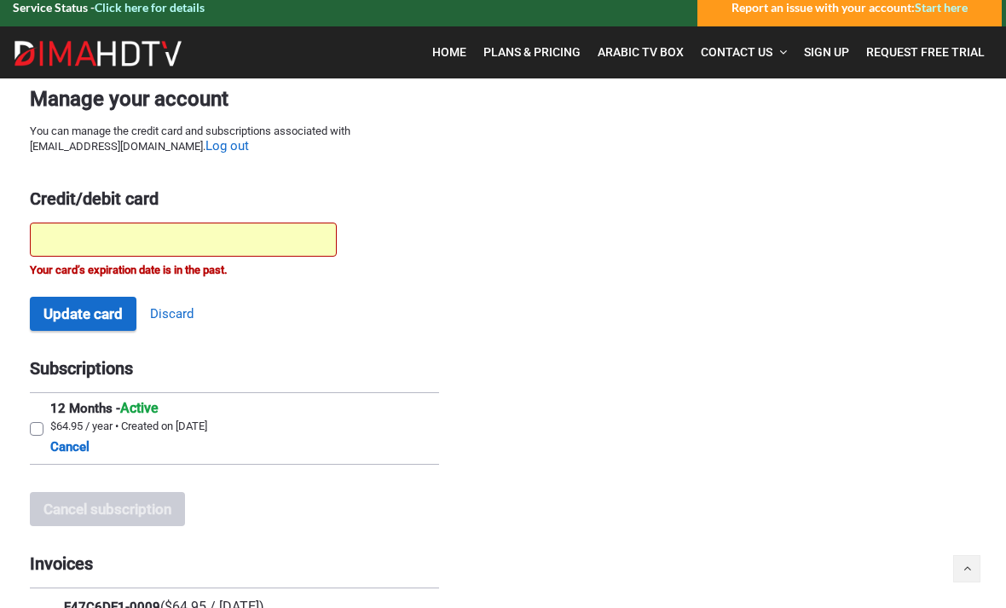
click at [76, 312] on button "Update card" at bounding box center [83, 314] width 107 height 34
click at [81, 317] on button "Update card" at bounding box center [83, 314] width 107 height 34
click at [74, 321] on button "Update card" at bounding box center [83, 314] width 107 height 34
click at [206, 154] on link "Log out" at bounding box center [227, 146] width 43 height 16
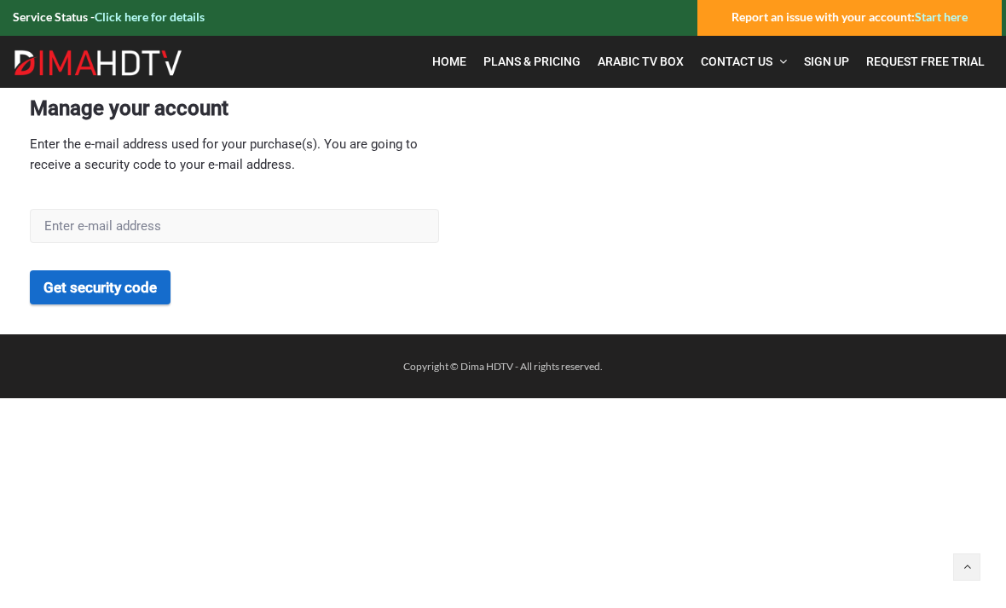
scroll to position [3, 0]
